Goal: Transaction & Acquisition: Subscribe to service/newsletter

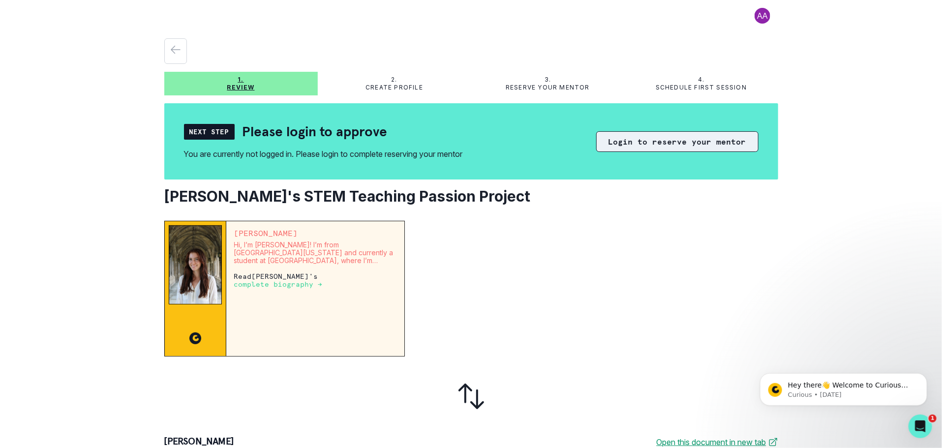
click at [636, 144] on button "Login to reserve your mentor" at bounding box center [677, 141] width 162 height 21
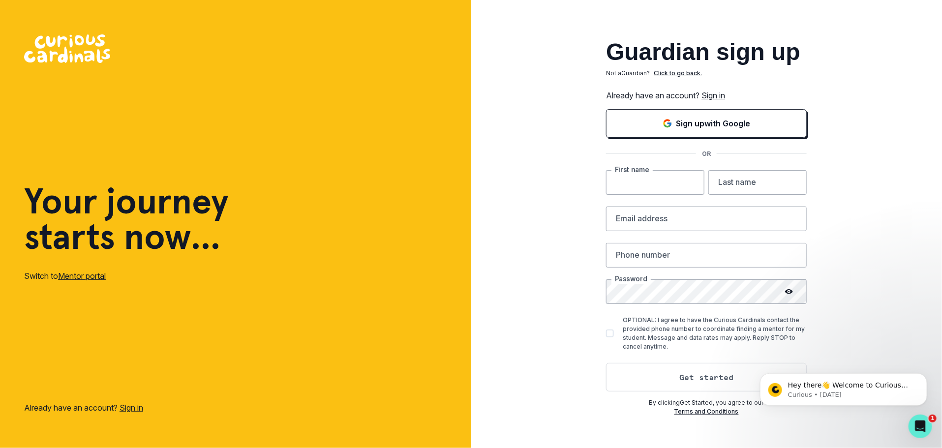
click at [626, 191] on input "text" at bounding box center [655, 182] width 98 height 25
type input "Vandana"
type input "g"
type input "[PERSON_NAME]"
type input "[EMAIL_ADDRESS][DOMAIN_NAME]"
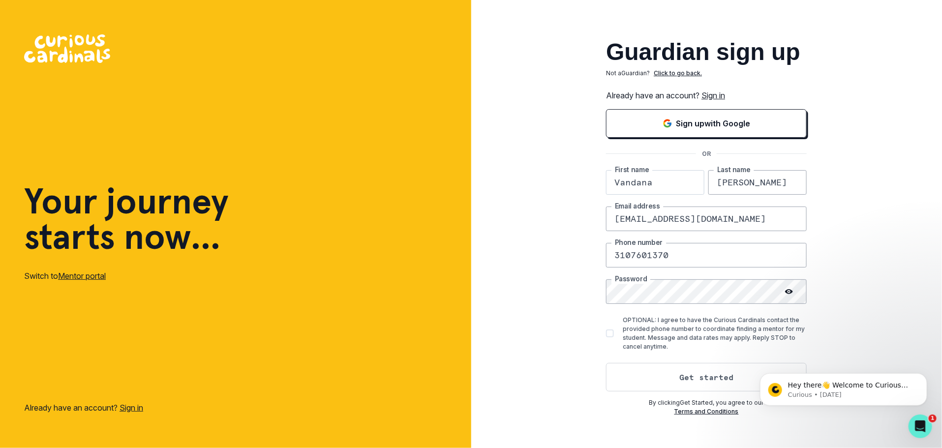
type input "3107601370"
click at [671, 375] on button "Get started" at bounding box center [706, 377] width 201 height 29
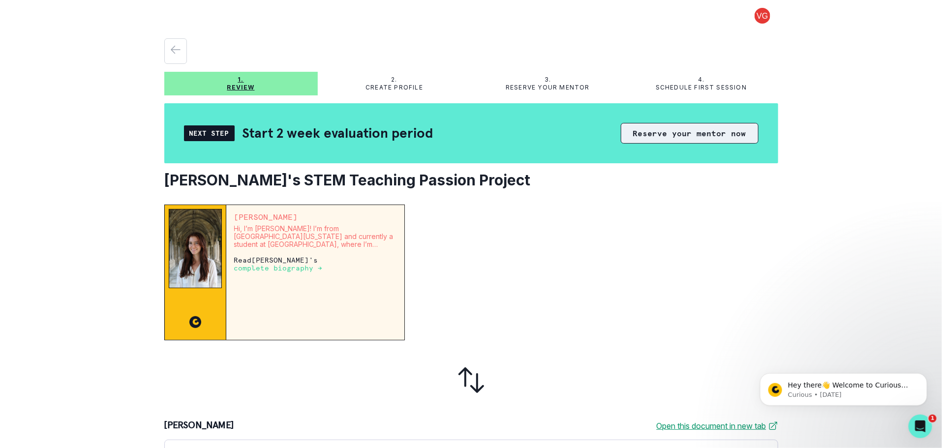
click at [657, 137] on button "Reserve your mentor now" at bounding box center [690, 133] width 138 height 21
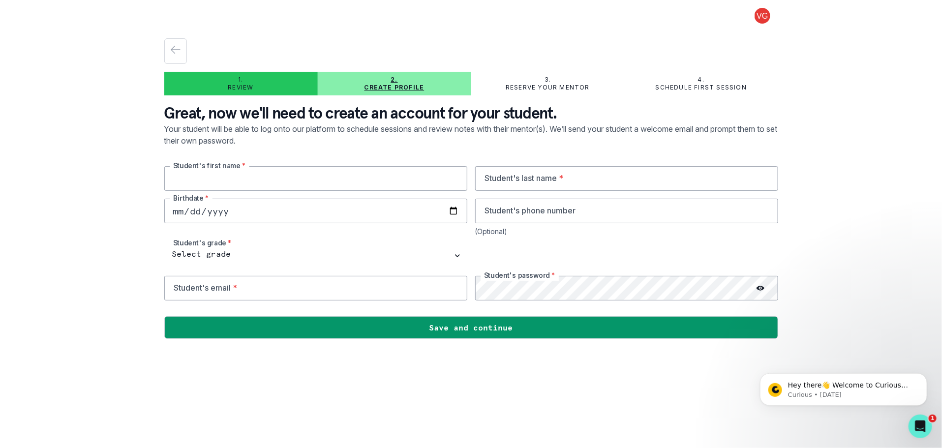
click at [233, 178] on input "text" at bounding box center [315, 178] width 303 height 25
type input "[PERSON_NAME]"
type input "[DATE]"
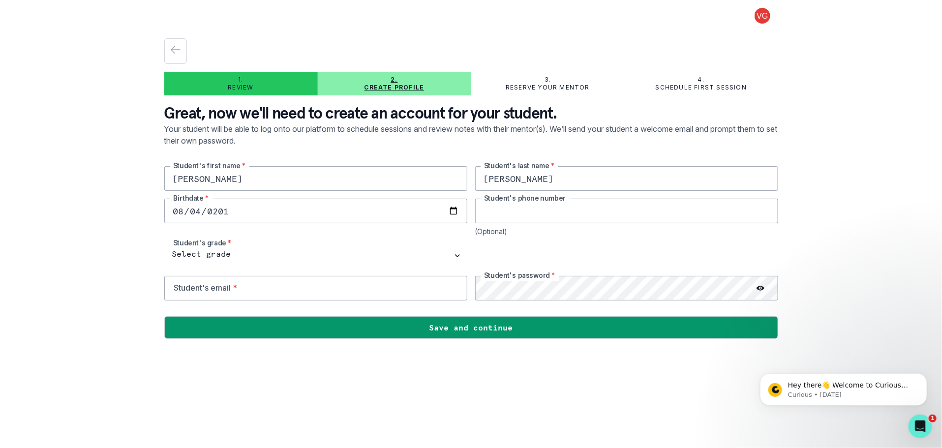
click at [498, 212] on input "tel" at bounding box center [626, 211] width 303 height 25
type input "3108491502"
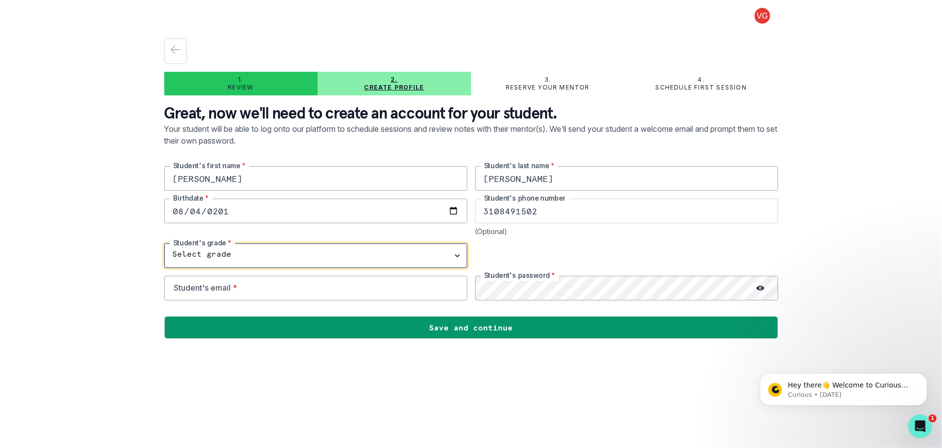
select select "1st Grade"
select select "8th Grade"
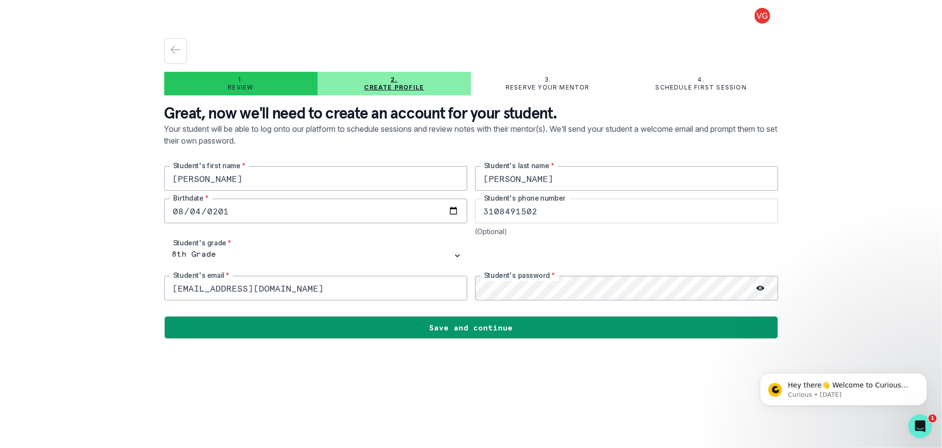
type input "[EMAIL_ADDRESS][DOMAIN_NAME]"
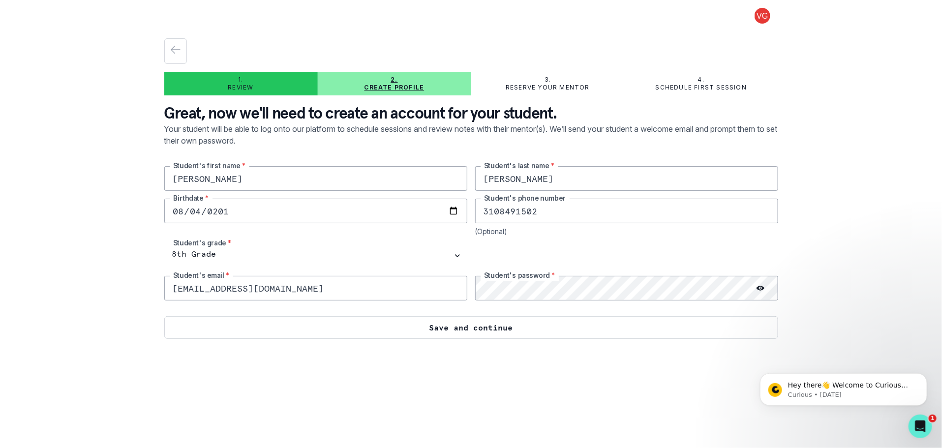
click at [488, 333] on button "Save and continue" at bounding box center [471, 327] width 614 height 23
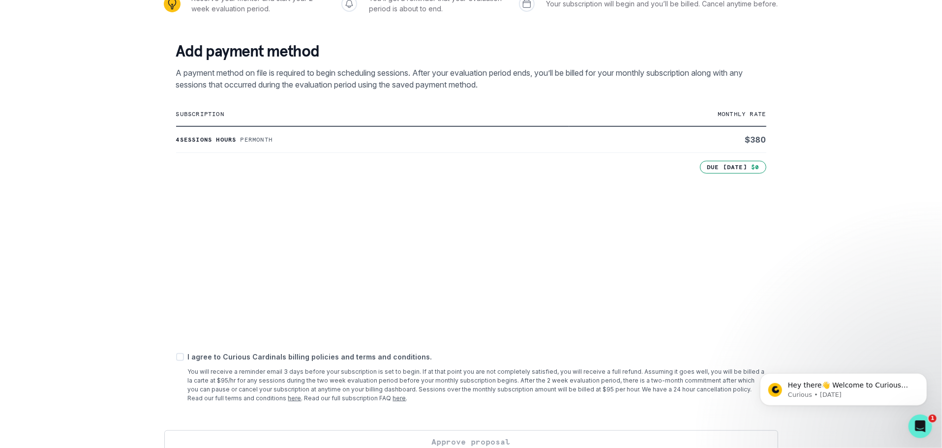
scroll to position [164, 0]
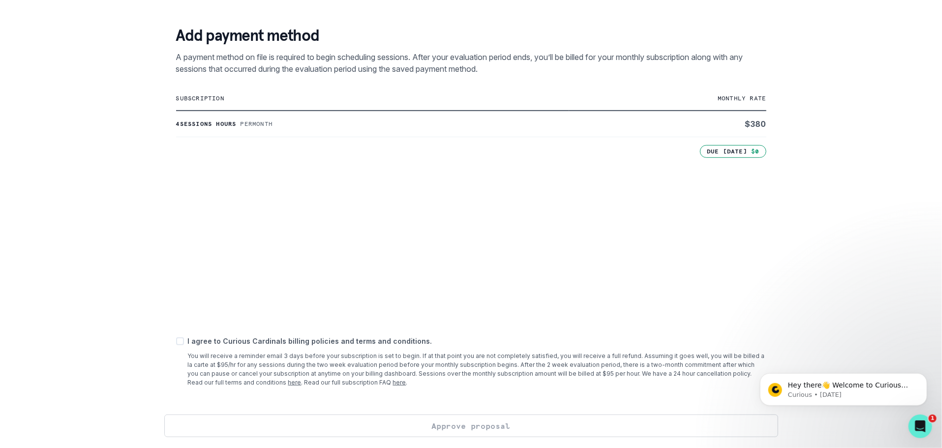
click at [179, 340] on span at bounding box center [180, 341] width 8 height 8
click at [176, 341] on input "checkbox" at bounding box center [176, 341] width 0 height 0
checkbox input "true"
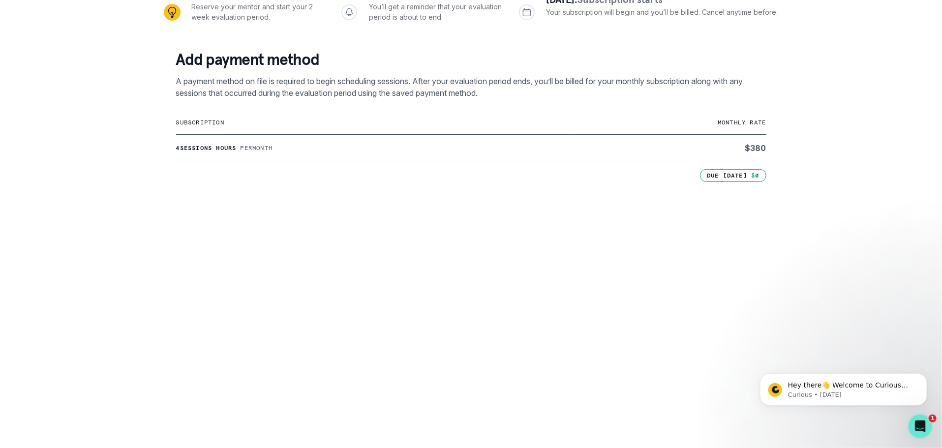
scroll to position [288, 0]
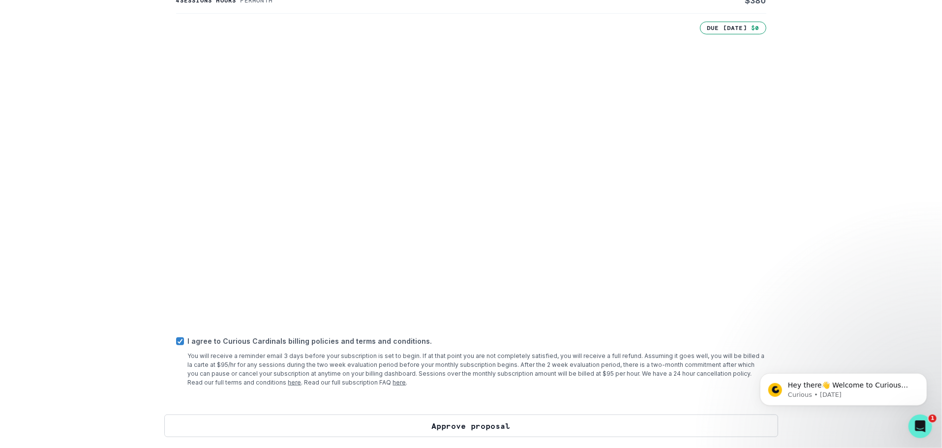
click at [524, 430] on button "Approve proposal" at bounding box center [471, 426] width 614 height 23
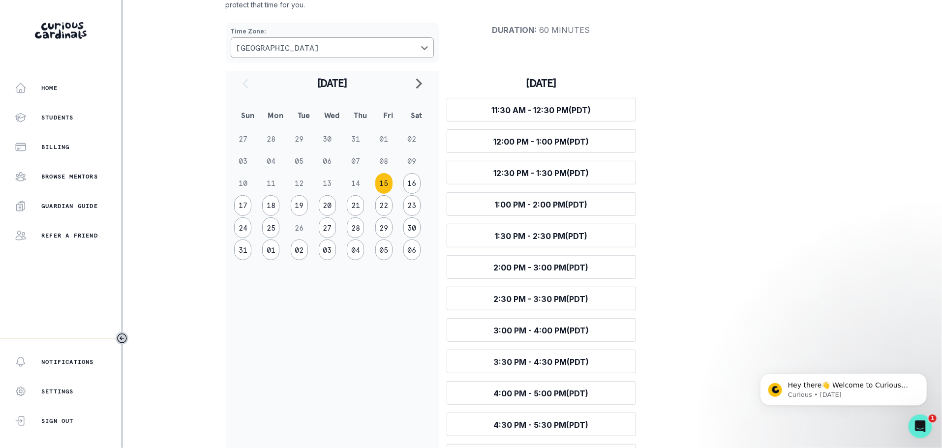
scroll to position [135, 0]
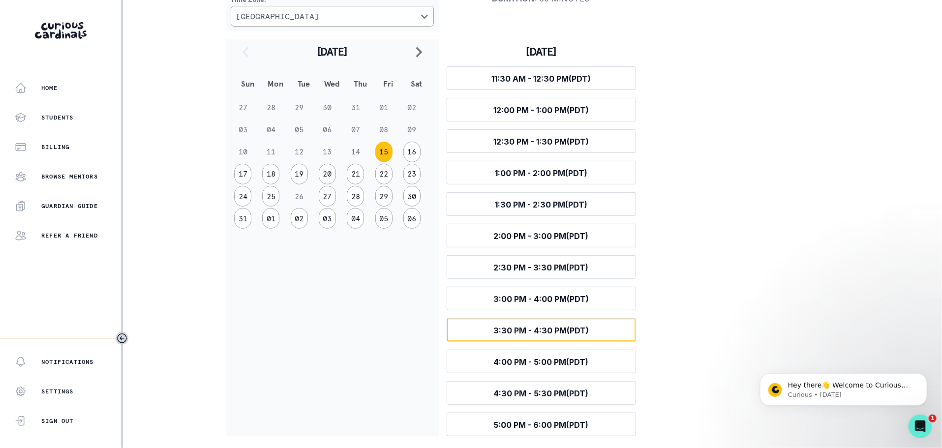
click at [517, 331] on span "3:30 PM - 4:30 PM (PDT)" at bounding box center [540, 331] width 95 height 10
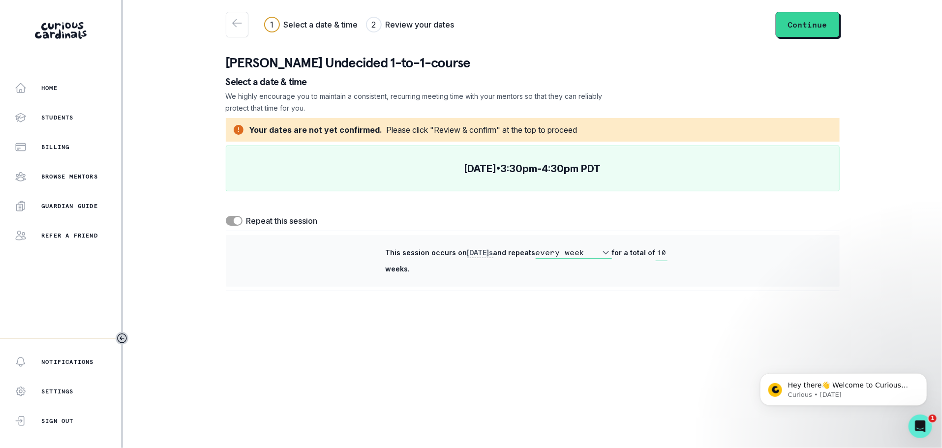
scroll to position [0, 0]
click at [241, 28] on icon "button" at bounding box center [237, 23] width 12 height 12
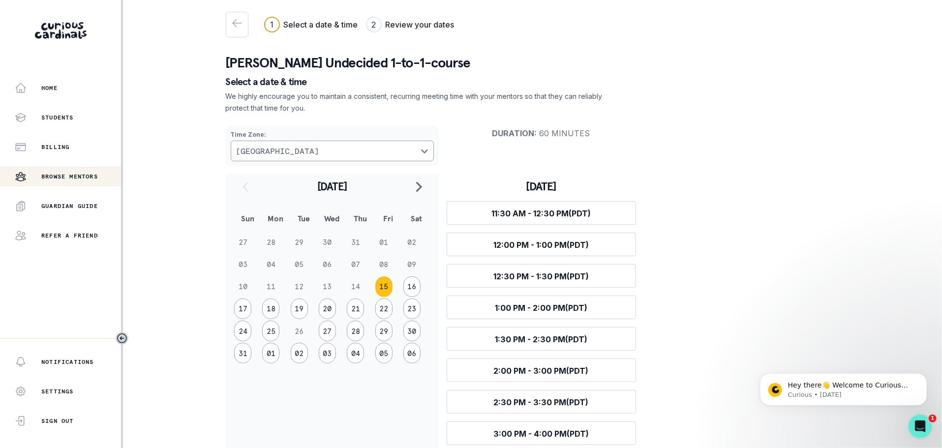
click at [44, 174] on p "Browse Mentors" at bounding box center [69, 177] width 57 height 8
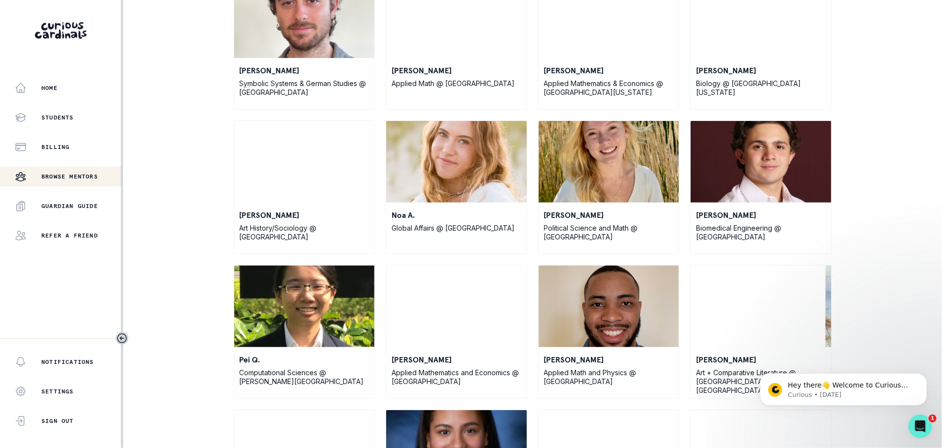
scroll to position [147, 0]
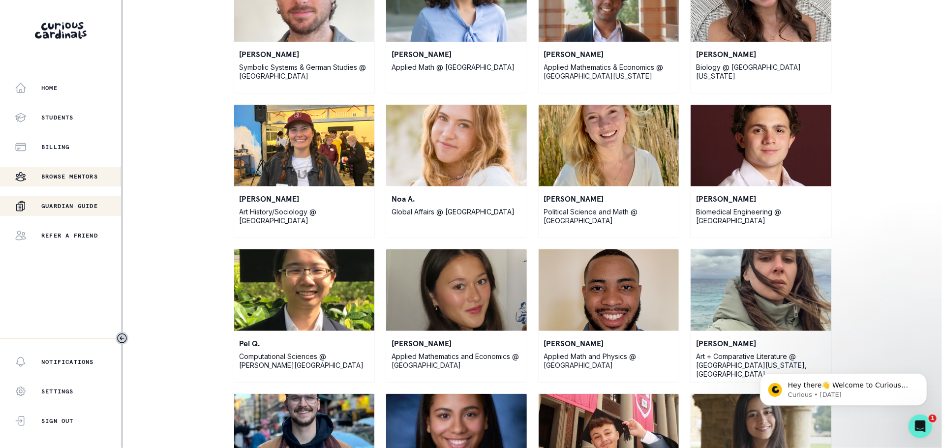
click at [70, 209] on p "Guardian Guide" at bounding box center [69, 206] width 57 height 8
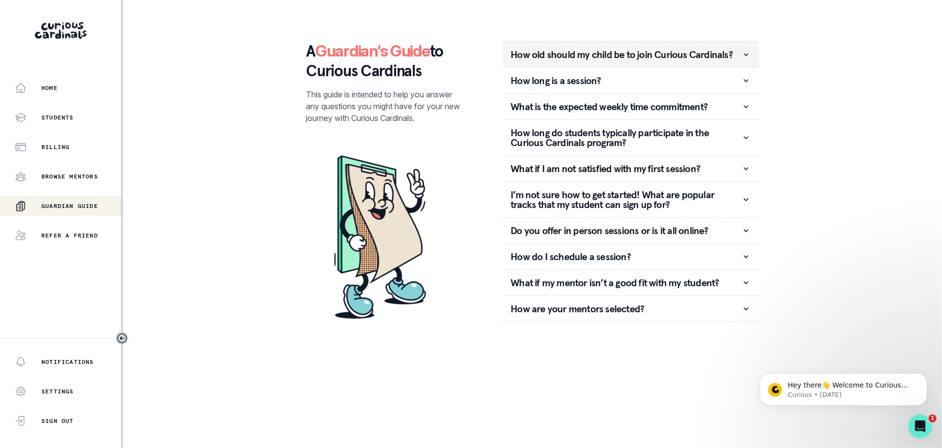
click at [564, 52] on p "How old should my child be to join Curious Cardinals?" at bounding box center [626, 55] width 230 height 10
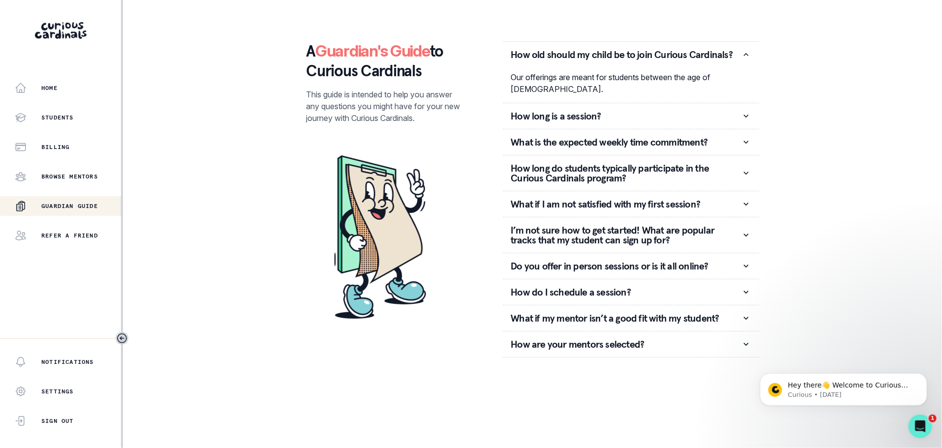
click at [556, 76] on p "Our offerings are meant for students between the age of [DEMOGRAPHIC_DATA]." at bounding box center [631, 83] width 240 height 24
click at [52, 233] on p "Refer a friend" at bounding box center [69, 236] width 57 height 8
click at [81, 358] on p "Notifications" at bounding box center [67, 362] width 53 height 8
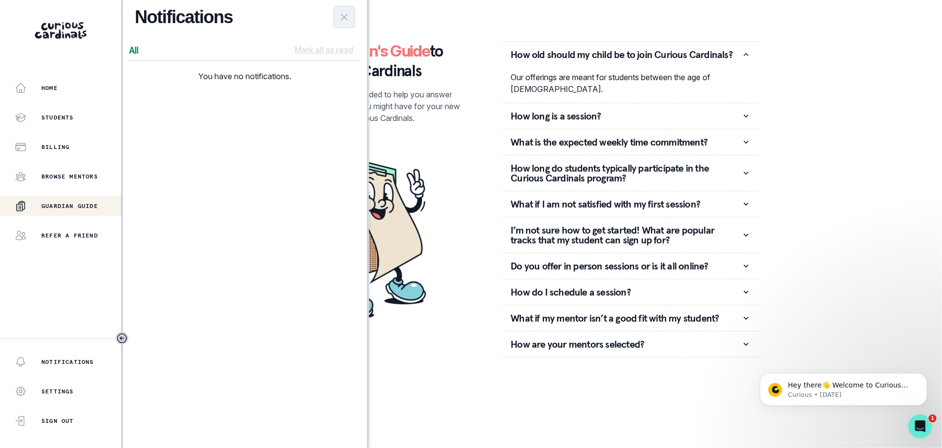
click at [343, 17] on icon "Close Notifications Panel" at bounding box center [344, 17] width 12 height 12
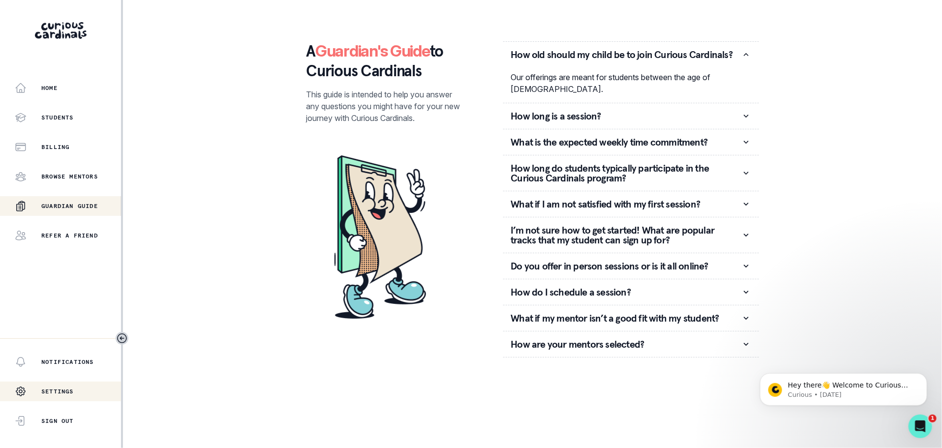
click at [59, 395] on div "Settings" at bounding box center [44, 392] width 59 height 20
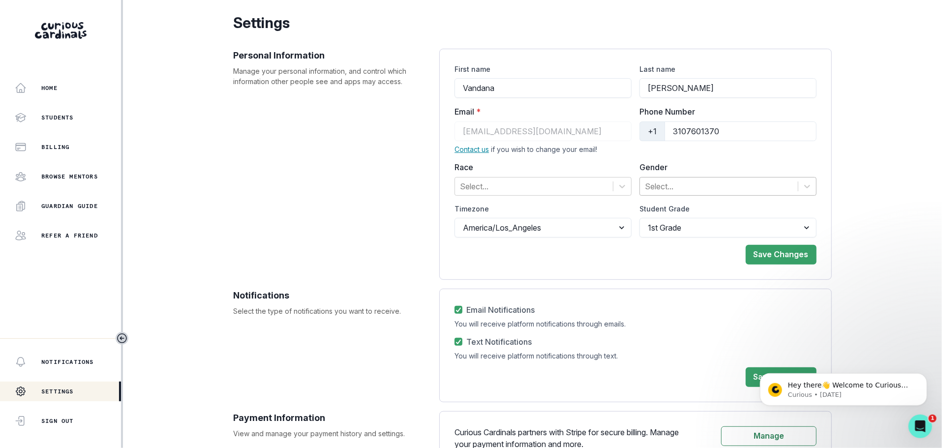
click at [681, 191] on div at bounding box center [719, 186] width 148 height 14
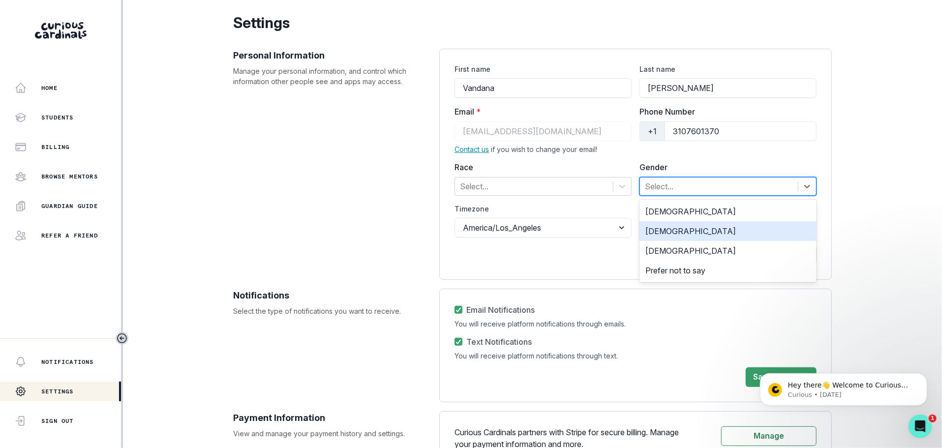
click at [671, 230] on div "[DEMOGRAPHIC_DATA]" at bounding box center [727, 231] width 177 height 20
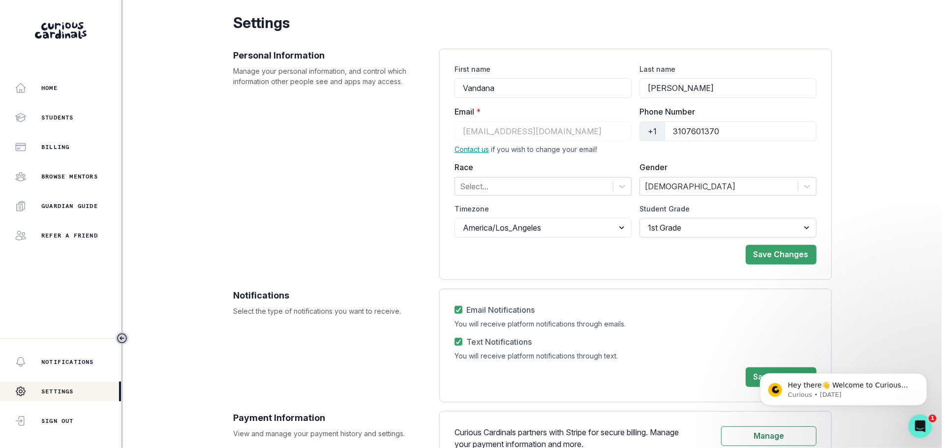
click at [655, 232] on select "1st Grade 2nd Grade 3rd Grade 4th Grade 5th Grade 6th Grade 7th Grade 8th Grade…" at bounding box center [727, 228] width 177 height 20
select select "8th Grade"
click at [639, 218] on select "1st Grade 2nd Grade 3rd Grade 4th Grade 5th Grade 6th Grade 7th Grade 8th Grade…" at bounding box center [727, 228] width 177 height 20
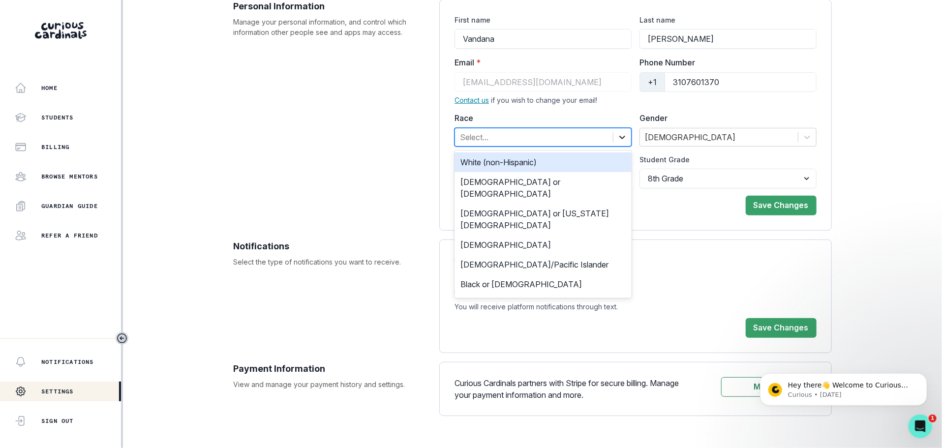
click at [619, 141] on icon at bounding box center [622, 137] width 10 height 10
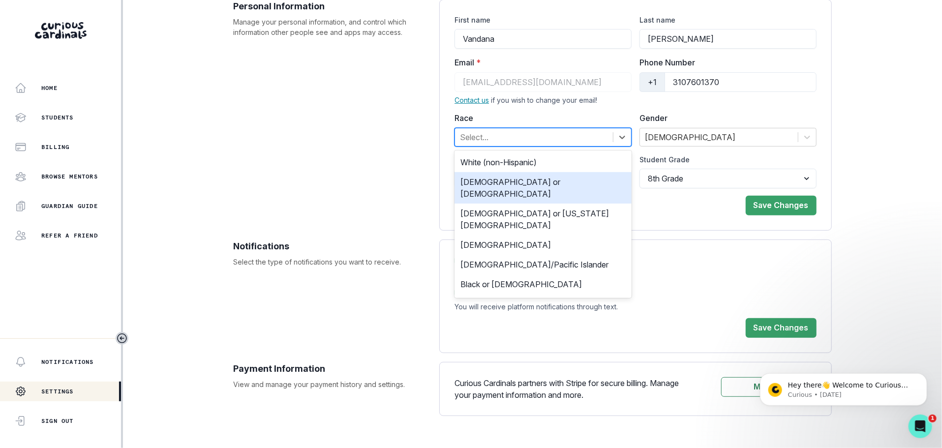
click at [571, 184] on div "[DEMOGRAPHIC_DATA] or [DEMOGRAPHIC_DATA]" at bounding box center [542, 187] width 177 height 31
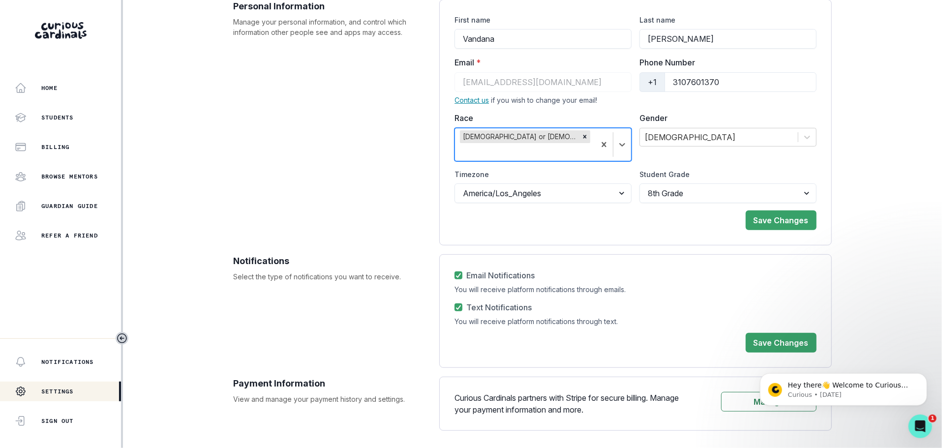
scroll to position [75, 0]
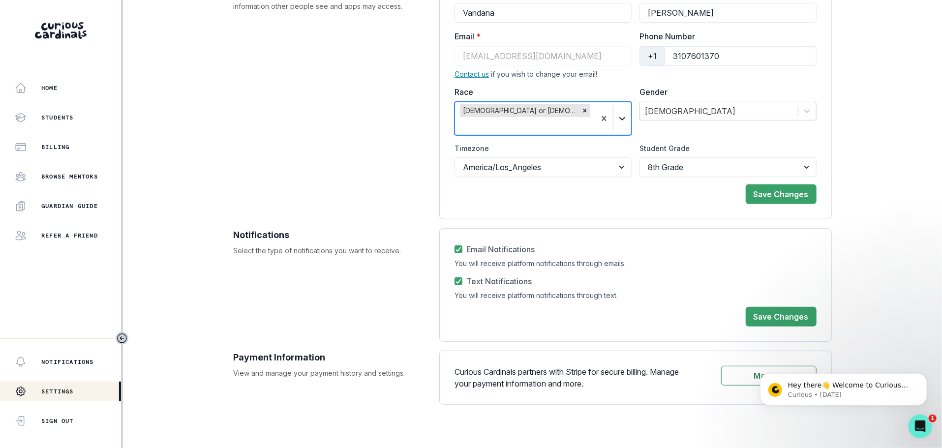
click at [619, 114] on icon at bounding box center [622, 119] width 10 height 10
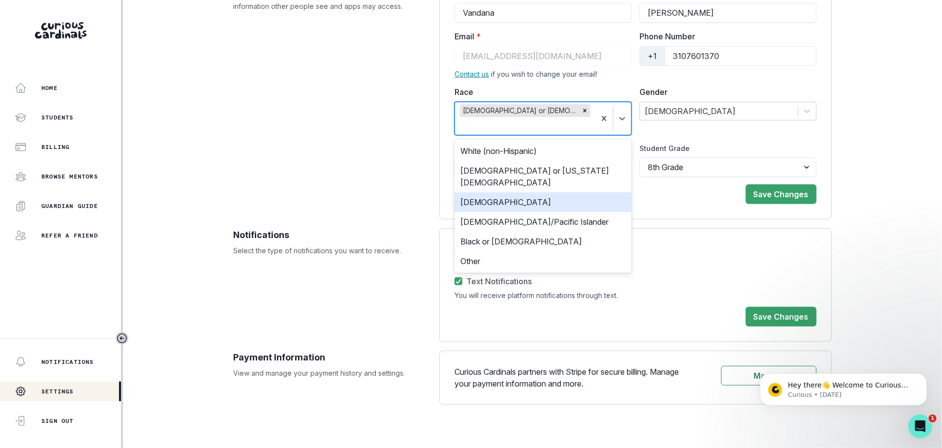
click at [548, 192] on div "[DEMOGRAPHIC_DATA]" at bounding box center [542, 202] width 177 height 20
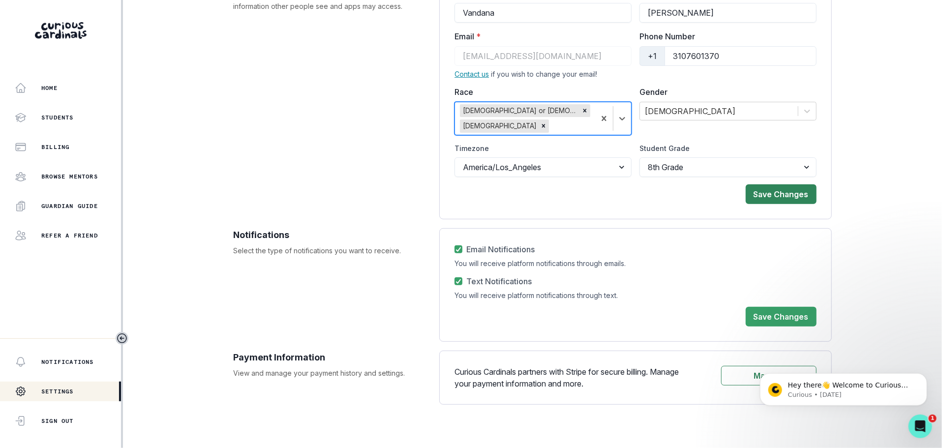
click at [793, 184] on button "Save Changes" at bounding box center [780, 194] width 71 height 20
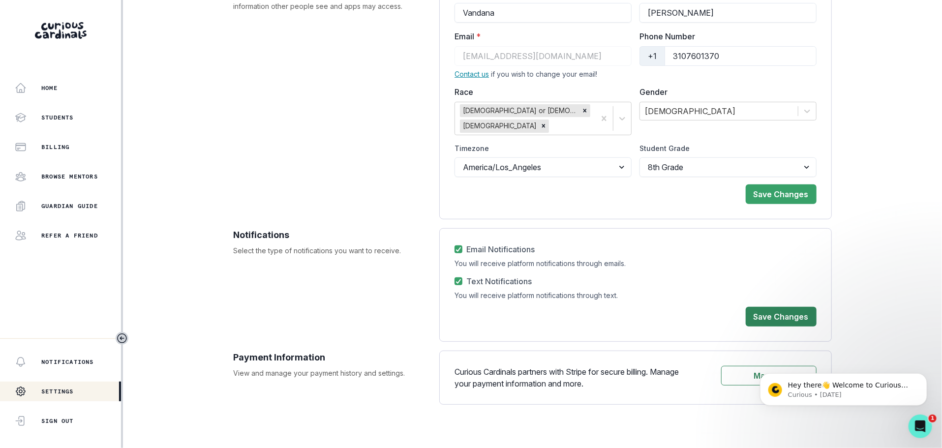
click at [775, 307] on button "Save Changes" at bounding box center [780, 317] width 71 height 20
click at [45, 114] on p "Students" at bounding box center [57, 118] width 32 height 8
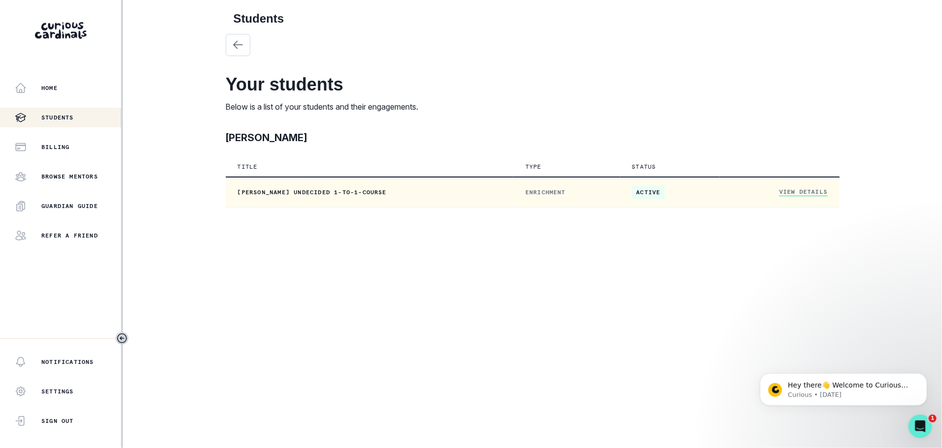
click at [808, 194] on link "View Details" at bounding box center [803, 192] width 48 height 8
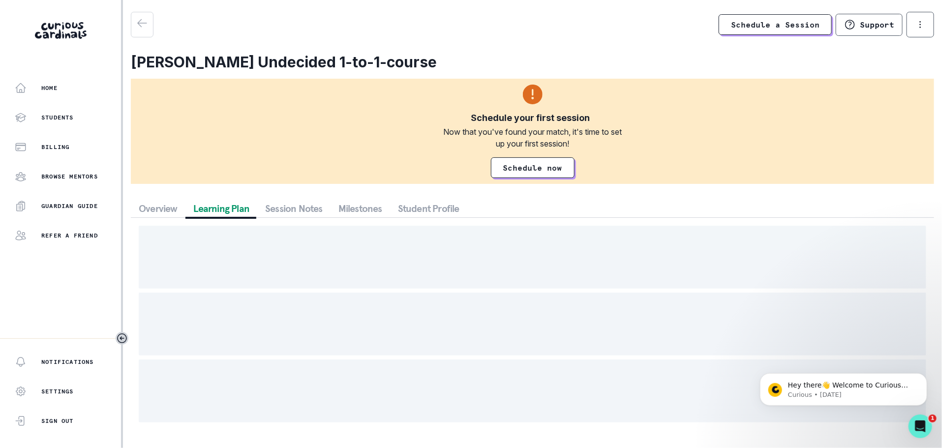
click at [241, 211] on button "Learning Plan" at bounding box center [221, 209] width 72 height 18
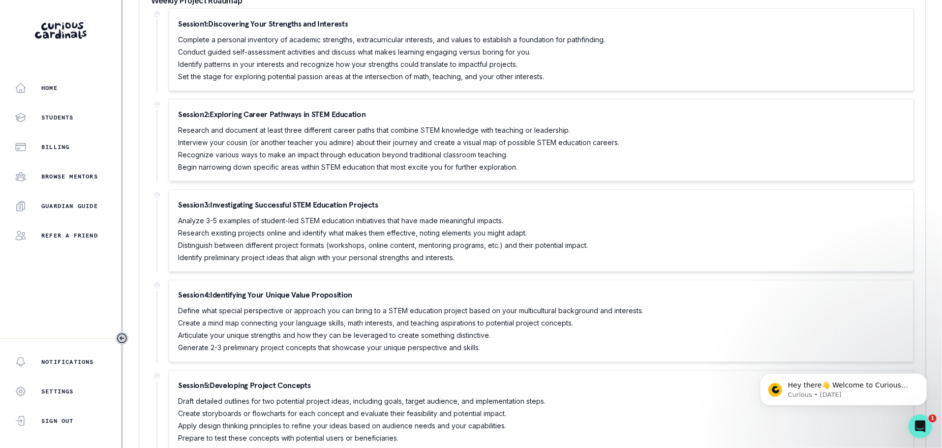
scroll to position [676, 0]
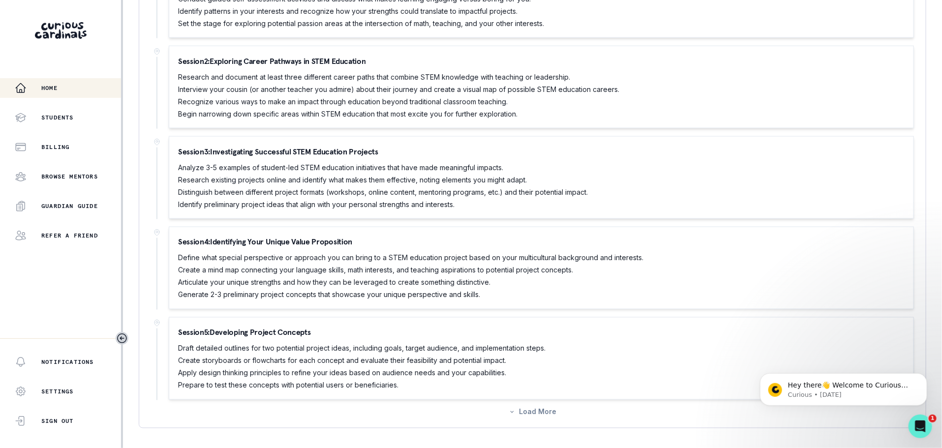
click at [41, 88] on p "Home" at bounding box center [49, 88] width 16 height 8
